Goal: Participate in discussion: Engage in conversation with other users on a specific topic

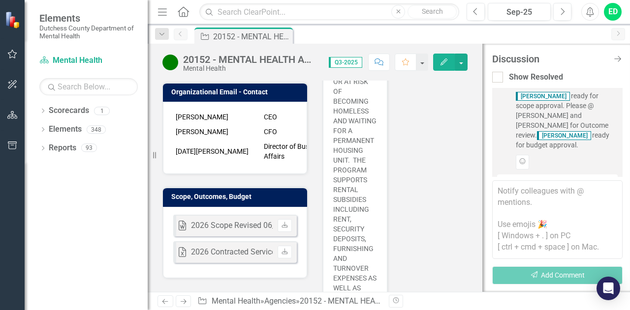
scroll to position [295, 0]
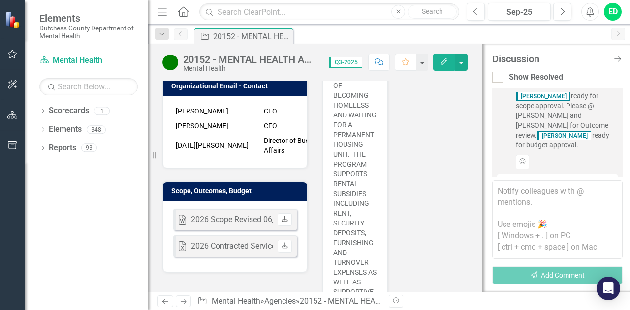
click at [281, 223] on icon "Download" at bounding box center [284, 220] width 7 height 6
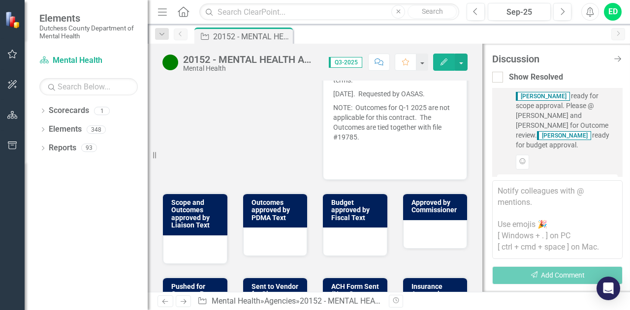
scroll to position [689, 0]
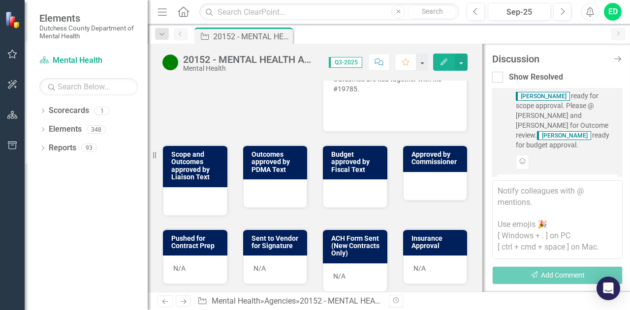
click at [194, 216] on div at bounding box center [195, 201] width 64 height 29
click at [191, 216] on div at bounding box center [195, 201] width 64 height 29
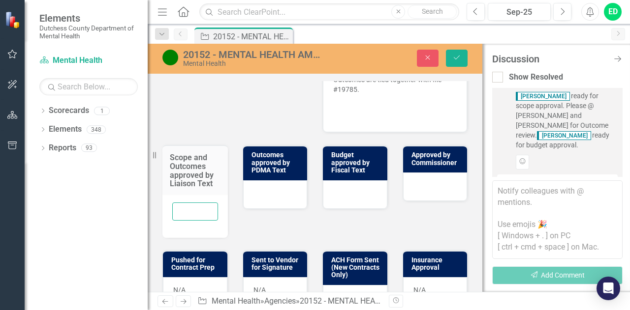
click at [189, 221] on input "text" at bounding box center [195, 212] width 46 height 18
type input "ED"
click at [457, 60] on icon "Save" at bounding box center [456, 57] width 9 height 7
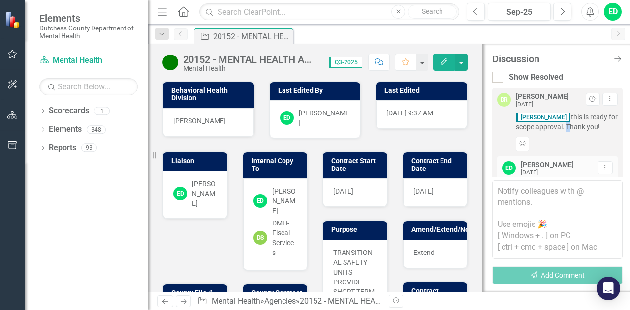
click at [574, 125] on span "[PERSON_NAME] this is ready for scope approval. Thank you!" at bounding box center [566, 122] width 102 height 20
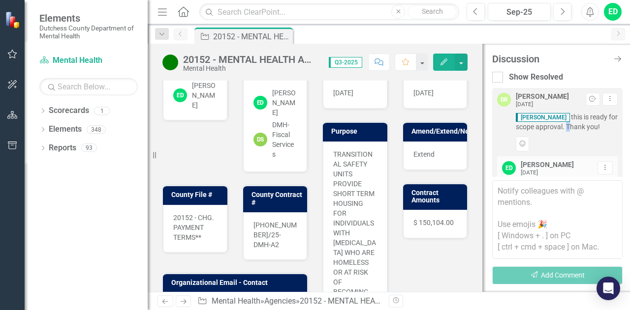
scroll to position [0, 0]
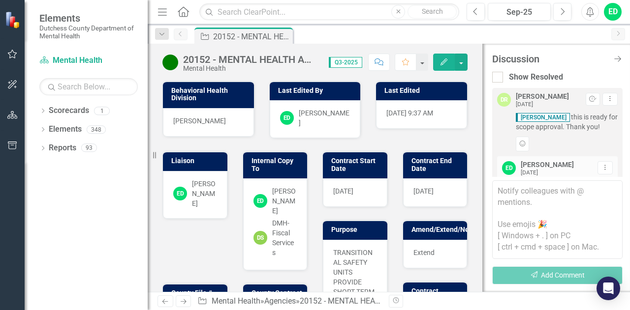
click at [524, 188] on textarea at bounding box center [557, 219] width 130 height 79
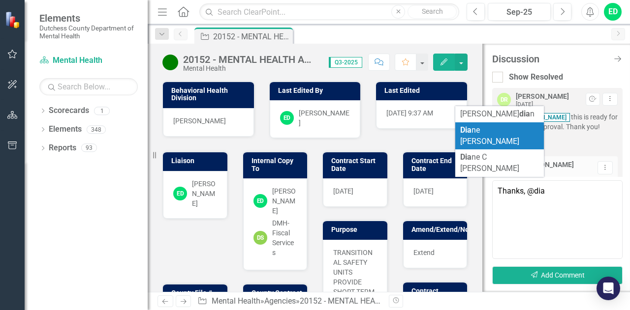
click at [511, 133] on li "Dia ne [PERSON_NAME]" at bounding box center [499, 136] width 89 height 28
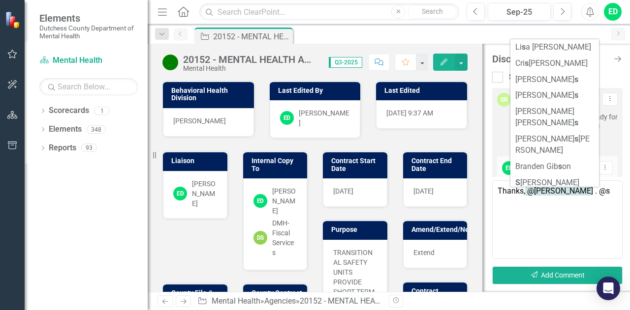
click at [535, 194] on span "S [PERSON_NAME]" at bounding box center [547, 198] width 64 height 9
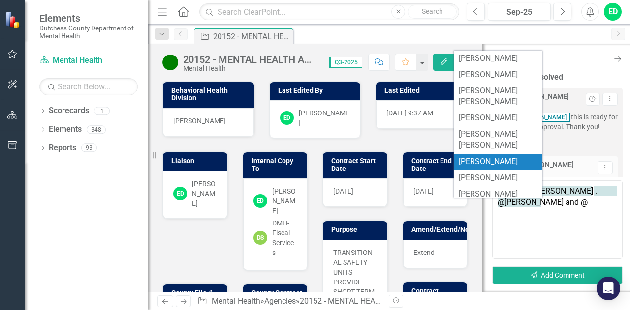
click at [507, 157] on span "[PERSON_NAME]" at bounding box center [487, 161] width 59 height 9
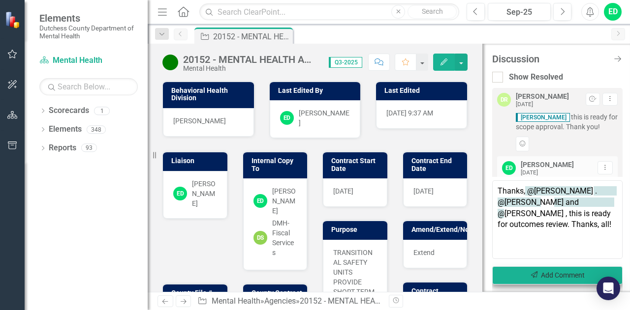
type textarea "Thanks, @[PERSON_NAME] . @[PERSON_NAME] and @[PERSON_NAME] , this is ready for …"
click at [539, 277] on button "Send Add Comment" at bounding box center [557, 276] width 130 height 18
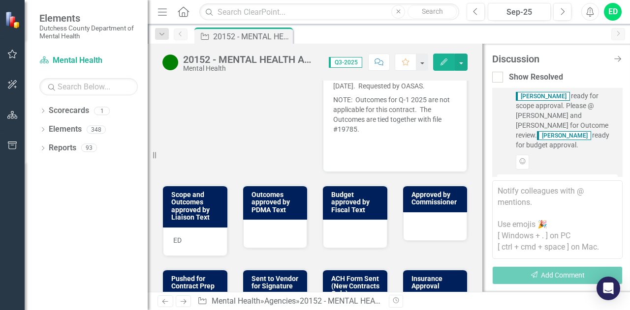
scroll to position [492, 0]
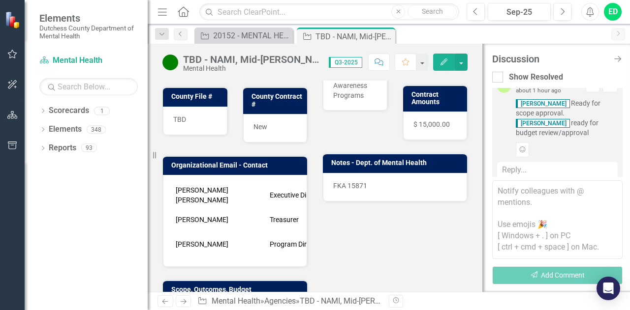
scroll to position [295, 0]
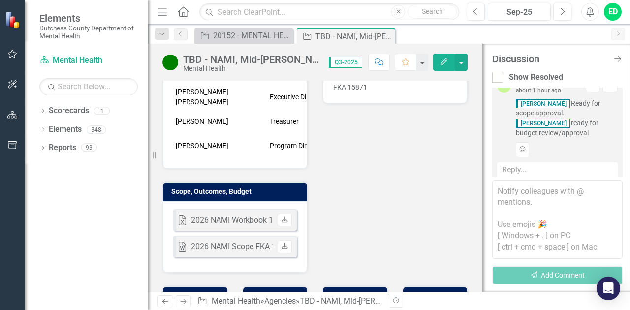
click at [284, 240] on link "Download" at bounding box center [284, 246] width 14 height 13
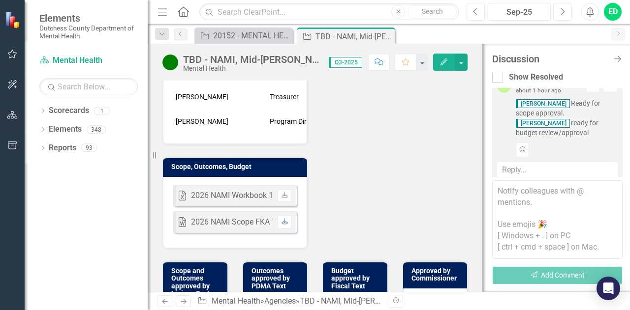
scroll to position [443, 0]
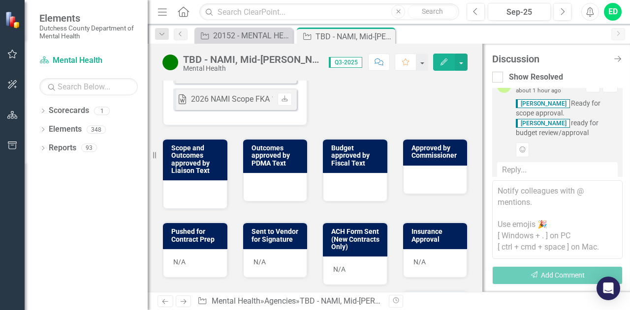
click at [186, 180] on div at bounding box center [195, 194] width 64 height 29
click at [187, 180] on div at bounding box center [195, 194] width 64 height 29
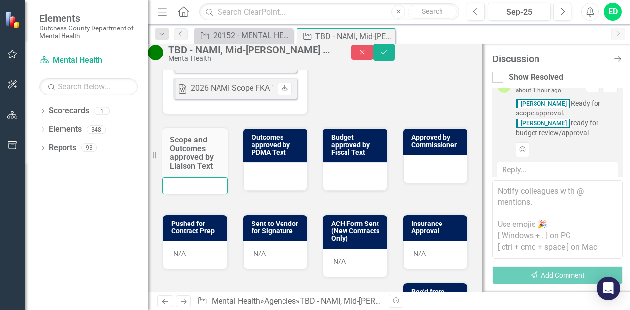
click at [188, 185] on input "text" at bounding box center [194, 186] width 65 height 17
type input "ED"
click at [388, 56] on icon "Save" at bounding box center [383, 52] width 9 height 7
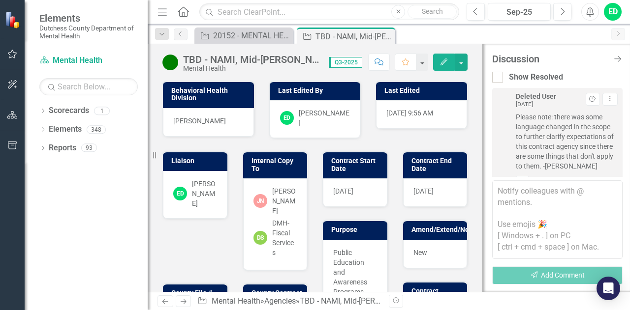
click at [532, 198] on textarea at bounding box center [557, 219] width 130 height 79
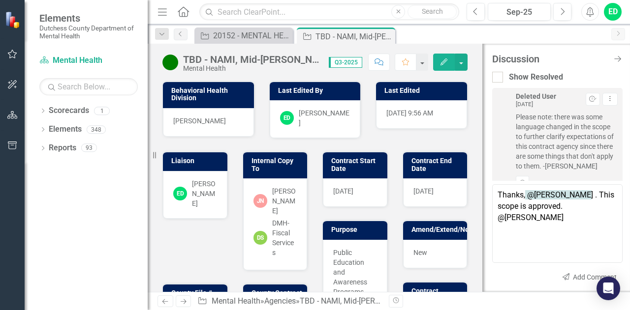
click at [119, 310] on span "Sean Griffin" at bounding box center [59, 315] width 119 height 9
type textarea "Thanks, @Diane Richard . This scope is approved. @Sean Griffin this is ready fo…"
click at [555, 280] on button "Send Add Comment" at bounding box center [588, 277] width 68 height 15
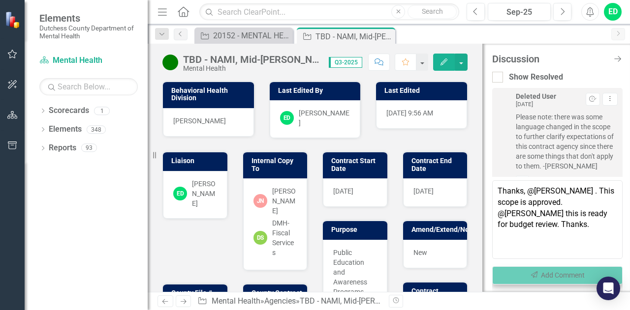
scroll to position [593, 0]
